Goal: Task Accomplishment & Management: Manage account settings

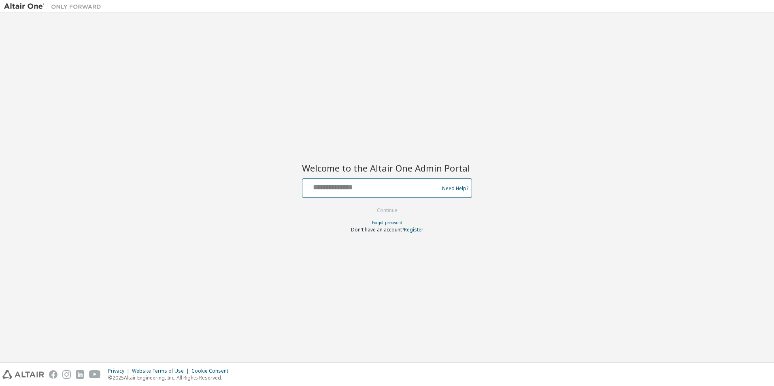
click at [348, 186] on input "text" at bounding box center [372, 187] width 132 height 12
type input "**********"
click at [398, 215] on button "Continue" at bounding box center [388, 211] width 38 height 12
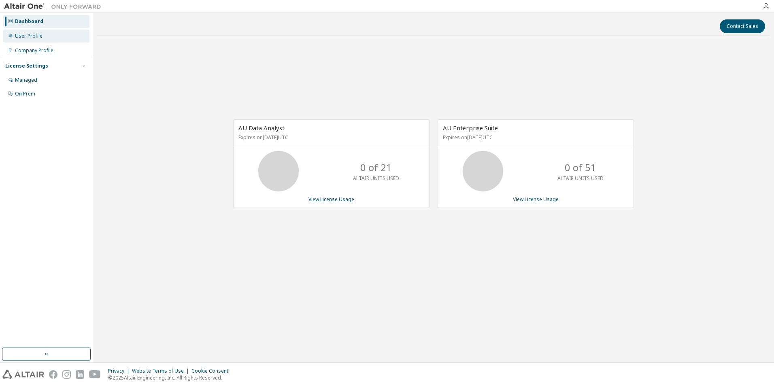
click at [37, 37] on div "User Profile" at bounding box center [29, 36] width 28 height 6
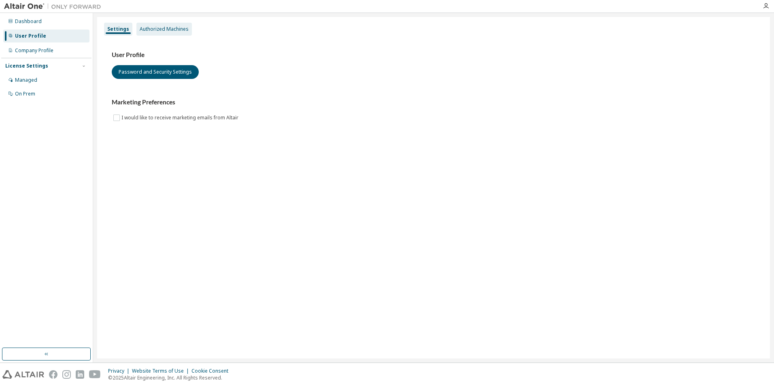
click at [165, 26] on div "Authorized Machines" at bounding box center [164, 29] width 49 height 6
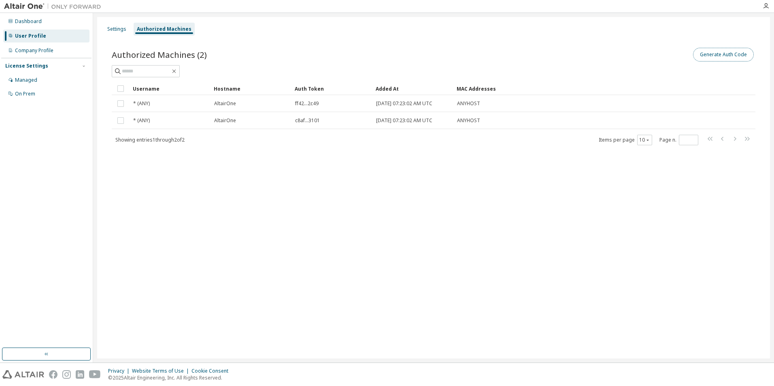
click at [738, 59] on button "Generate Auth Code" at bounding box center [723, 55] width 61 height 14
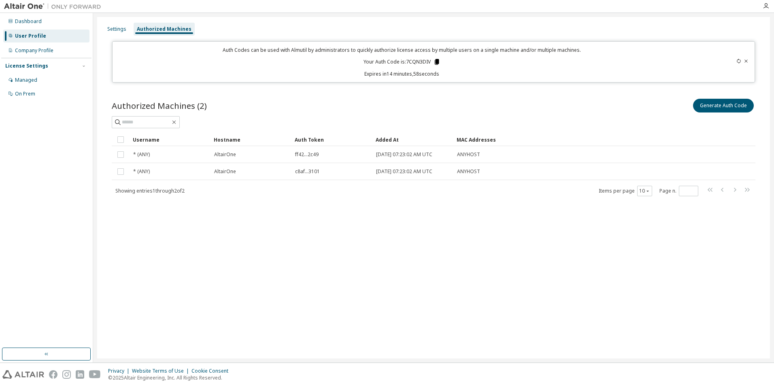
click at [438, 63] on icon at bounding box center [437, 62] width 4 height 6
